Goal: Navigation & Orientation: Find specific page/section

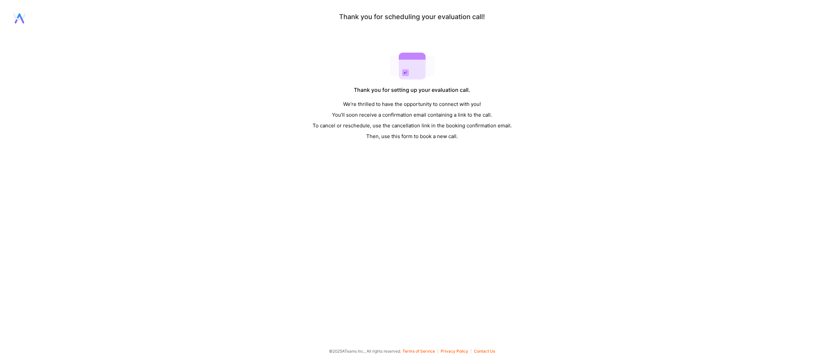
click at [89, 93] on div "Thank you for scheduling your evaluation call! Thank you for setting up your ev…" at bounding box center [412, 77] width 824 height 128
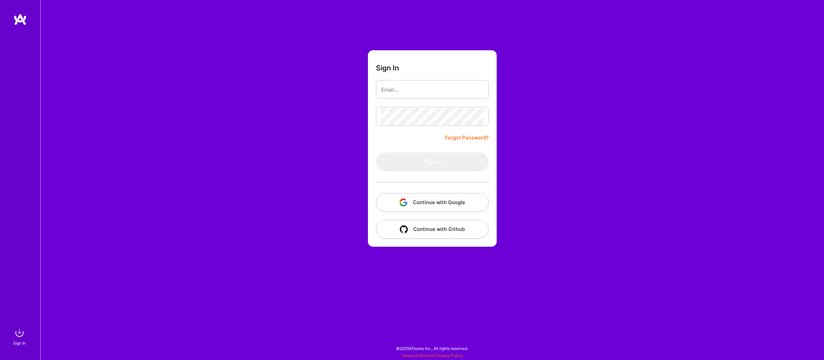
click at [406, 201] on img "button" at bounding box center [404, 203] width 8 height 8
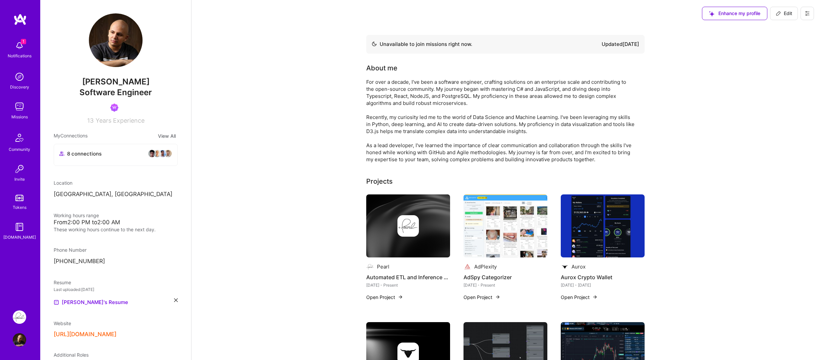
click at [25, 46] on img at bounding box center [19, 45] width 13 height 13
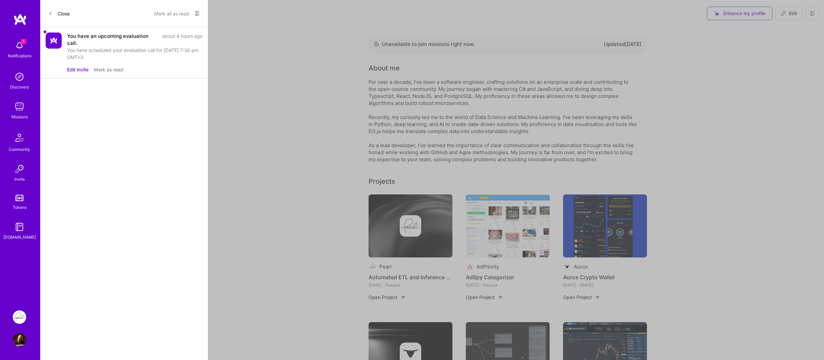
click at [94, 54] on div "You have scheduled your evaluation call for Aug 19, 2025 at 7:30 pm GMT+3." at bounding box center [135, 54] width 136 height 14
click at [51, 41] on img at bounding box center [54, 41] width 16 height 16
click at [75, 52] on div "You have scheduled your evaluation call for Aug 19, 2025 at 7:30 pm GMT+3." at bounding box center [135, 54] width 136 height 14
click at [187, 38] on div "about 4 hours ago" at bounding box center [182, 40] width 40 height 14
click at [118, 71] on button "Mark as read" at bounding box center [109, 69] width 30 height 7
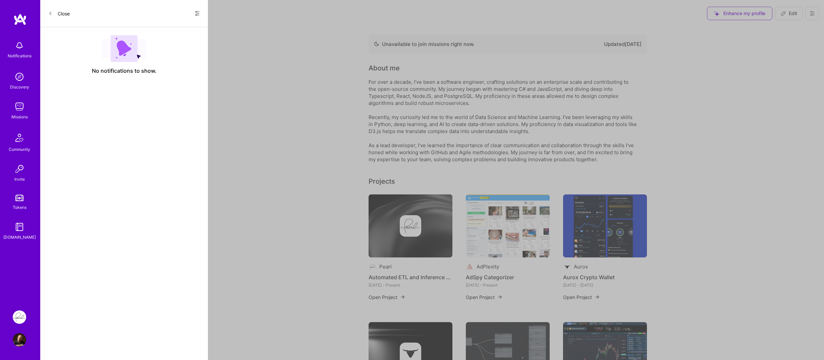
click at [109, 122] on div "Close Show all notifications Show unread notifications only No notifications to…" at bounding box center [124, 180] width 168 height 360
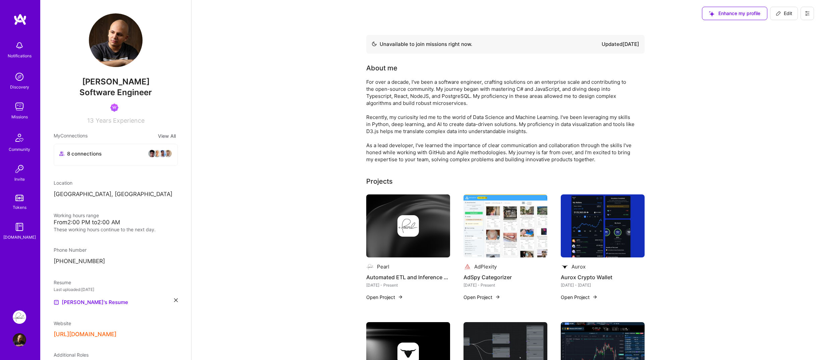
click at [28, 55] on div "Notifications Discovery Missions Community Invite Tokens A.Guide" at bounding box center [20, 139] width 40 height 203
click at [28, 55] on div "Notifications" at bounding box center [20, 55] width 24 height 7
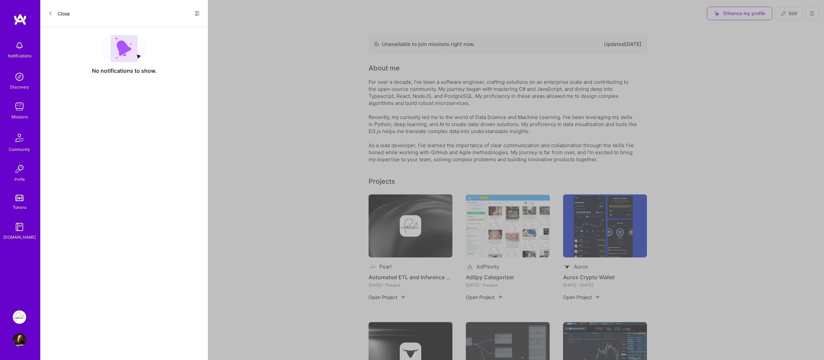
click at [71, 46] on div "No notifications to show." at bounding box center [124, 54] width 168 height 55
click at [190, 17] on div "Show all notifications Show unread notifications only" at bounding box center [194, 13] width 11 height 11
click at [195, 15] on icon at bounding box center [197, 13] width 5 height 5
drag, startPoint x: 92, startPoint y: 36, endPoint x: 88, endPoint y: 37, distance: 3.8
click at [89, 37] on div at bounding box center [412, 180] width 824 height 360
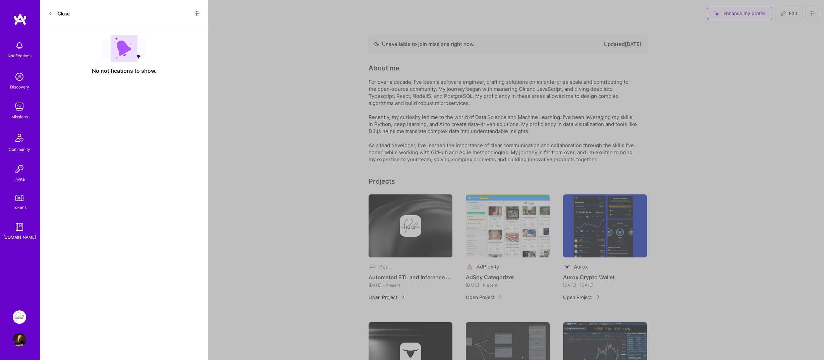
click at [68, 17] on button "Close" at bounding box center [58, 13] width 21 height 11
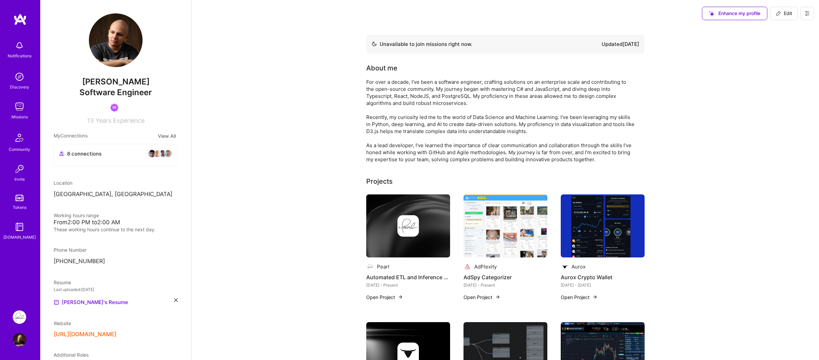
click at [17, 322] on img at bounding box center [19, 317] width 13 height 13
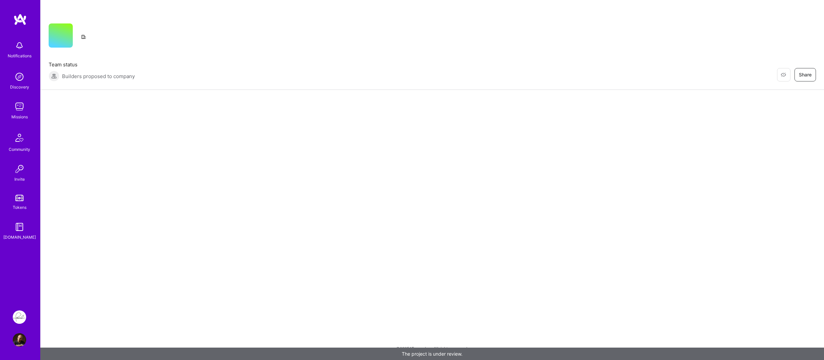
click at [22, 284] on div "Notifications Discovery Missions Community Invite Tokens A.Guide" at bounding box center [20, 157] width 40 height 288
